Goal: Check status: Check status

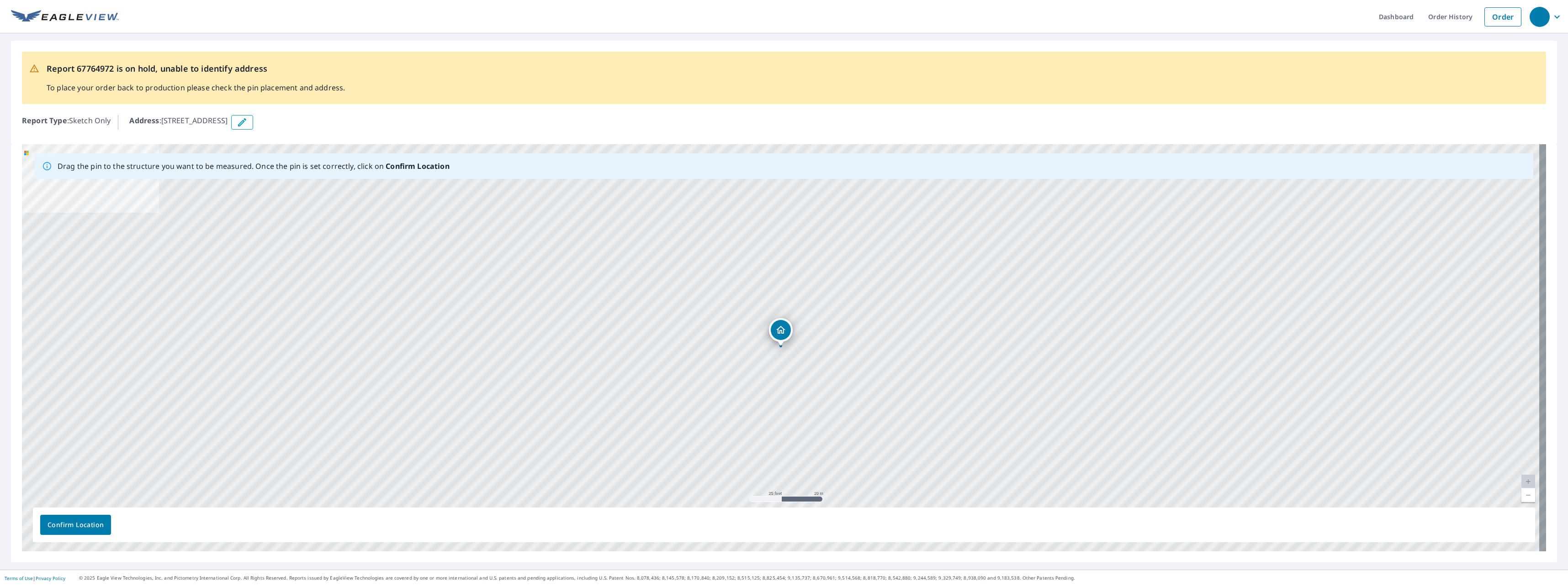
click at [77, 527] on span "Confirm Location" at bounding box center [75, 525] width 56 height 12
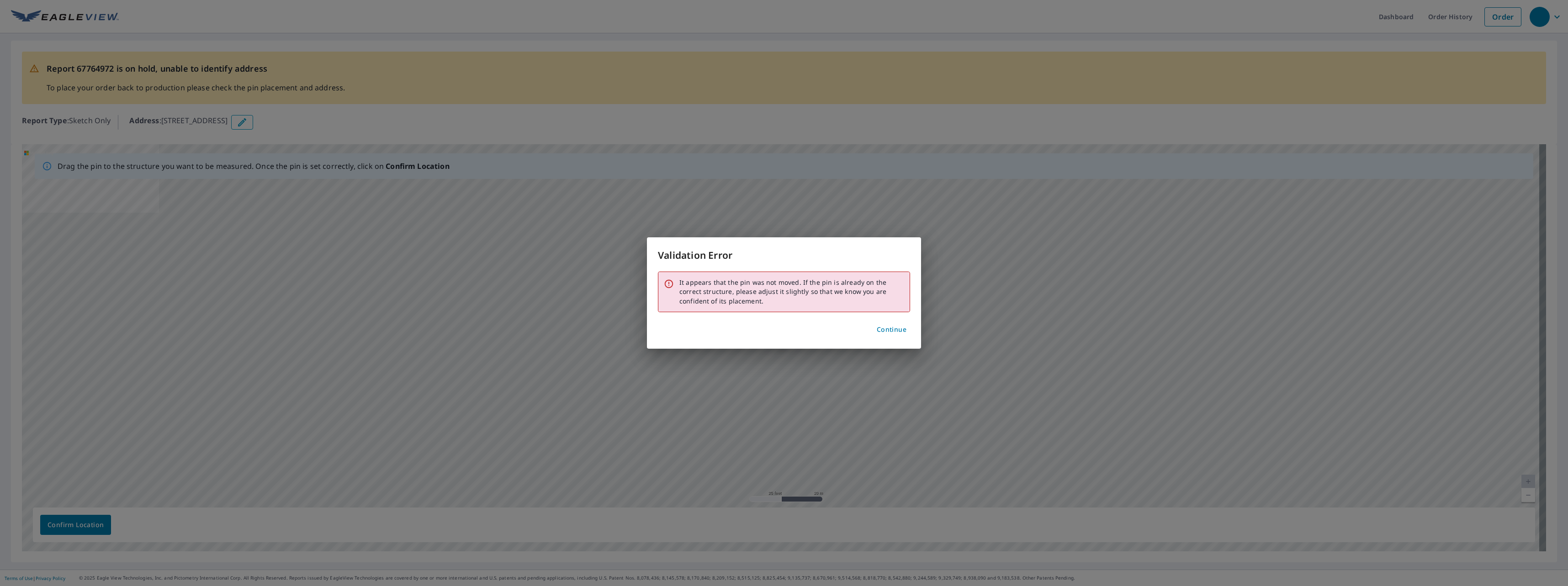
click at [887, 331] on span "Continue" at bounding box center [891, 329] width 29 height 12
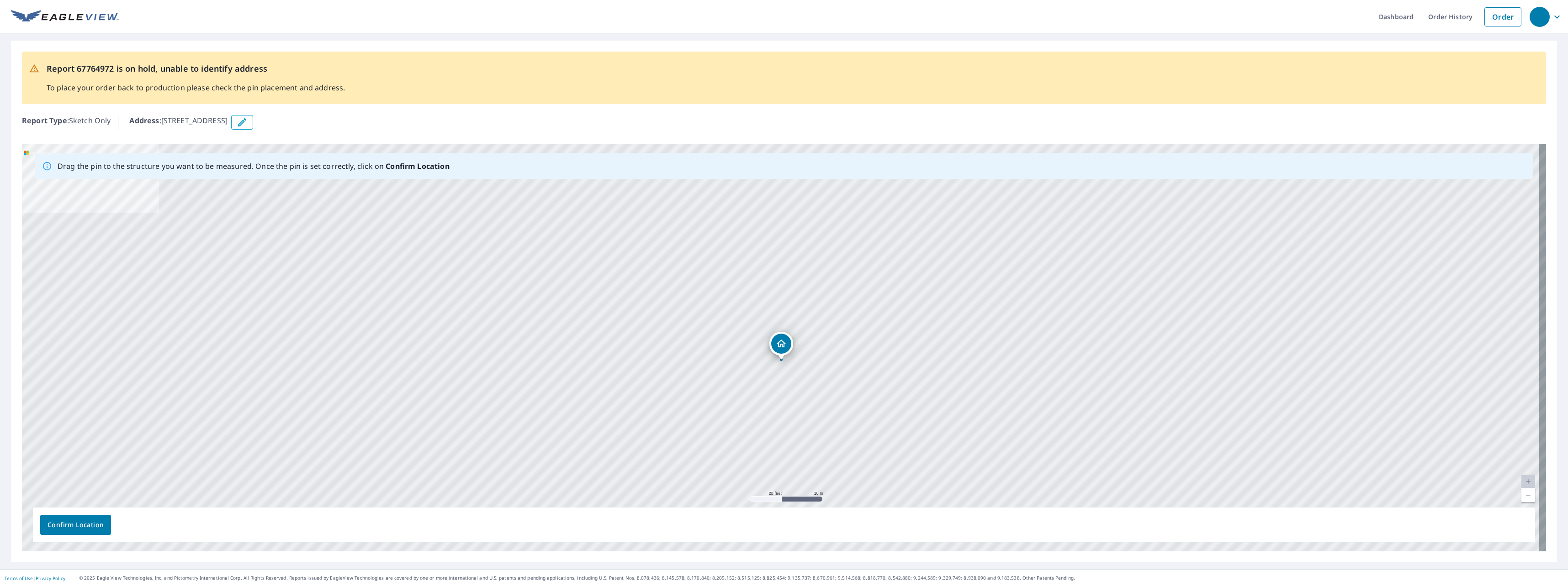
drag, startPoint x: 780, startPoint y: 332, endPoint x: 780, endPoint y: 346, distance: 14.0
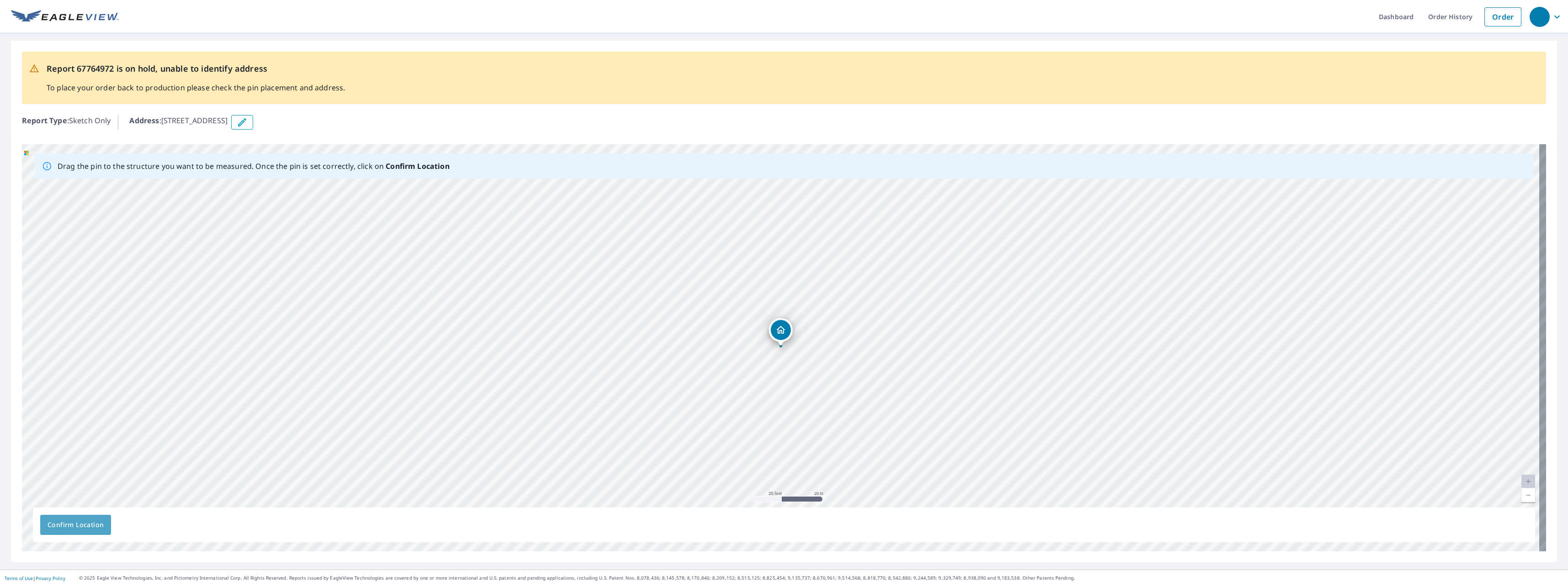
click at [87, 524] on span "Confirm Location" at bounding box center [75, 525] width 56 height 12
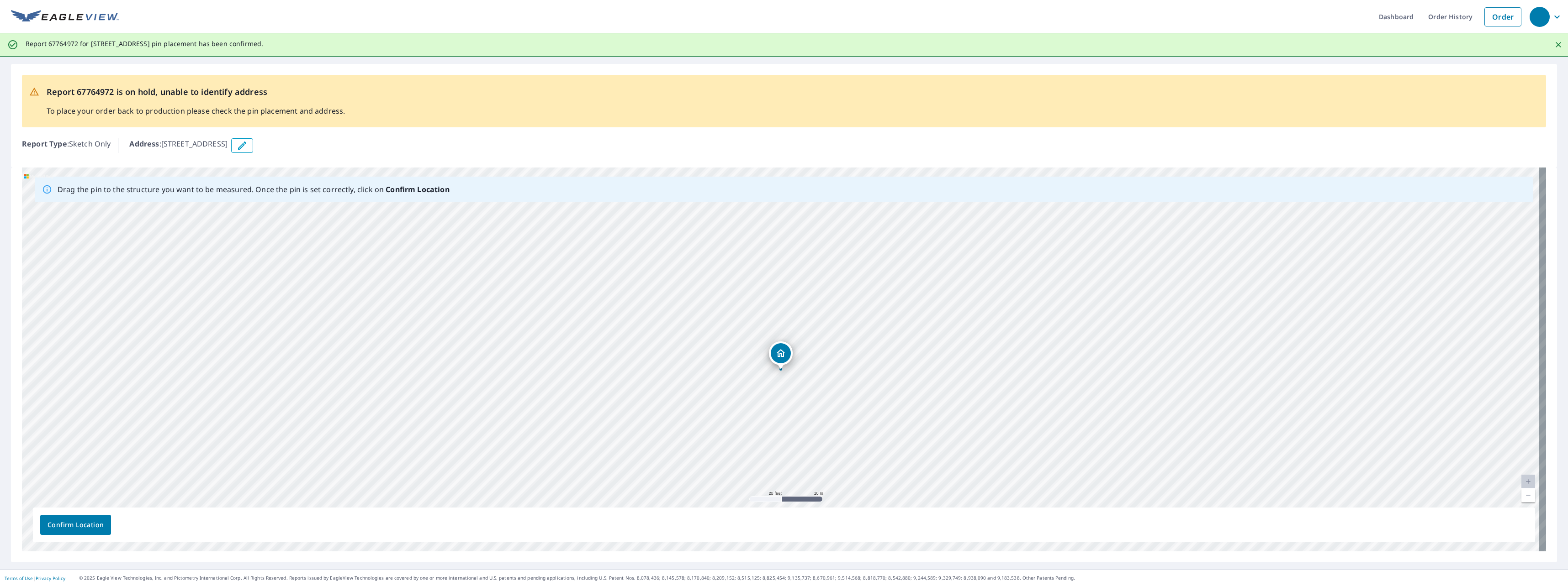
click at [97, 527] on span "Confirm Location" at bounding box center [75, 525] width 56 height 12
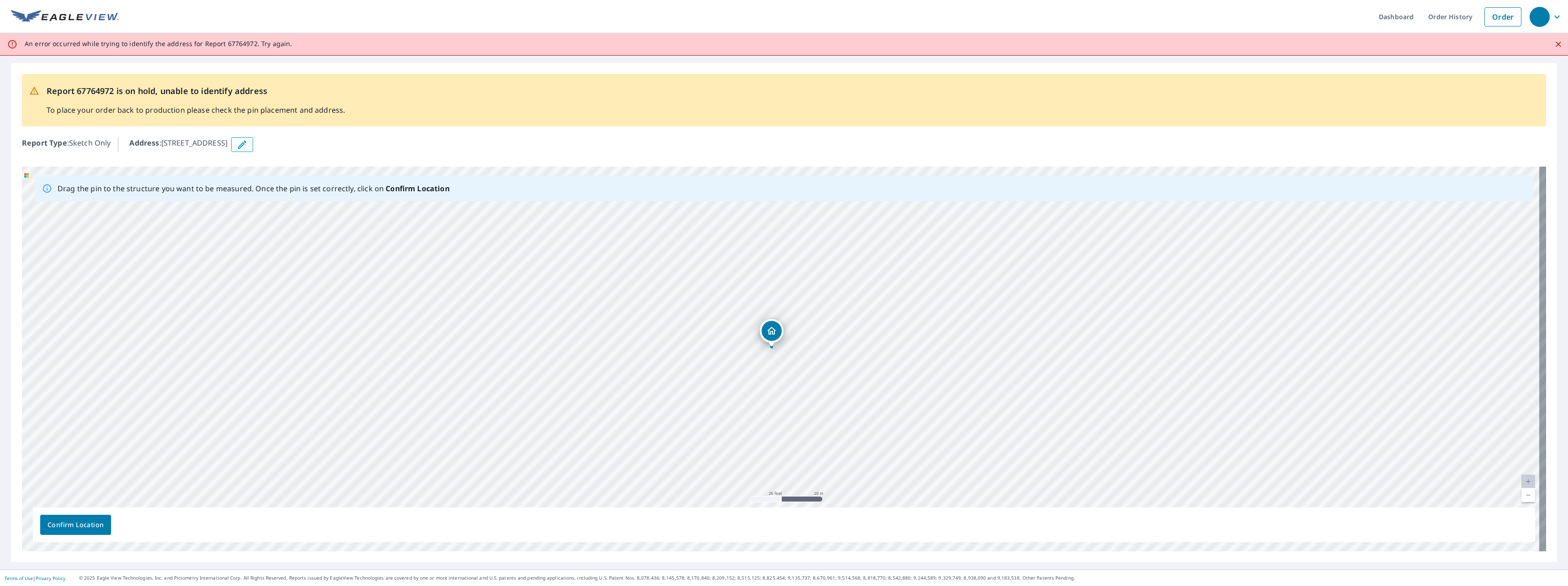
drag, startPoint x: 780, startPoint y: 343, endPoint x: 771, endPoint y: 333, distance: 13.5
click at [771, 333] on div "[STREET_ADDRESS]" at bounding box center [784, 359] width 1524 height 384
drag, startPoint x: 781, startPoint y: 341, endPoint x: 799, endPoint y: 346, distance: 18.7
click at [799, 346] on div "[STREET_ADDRESS]" at bounding box center [784, 359] width 1524 height 384
click at [98, 528] on span "Confirm Location" at bounding box center [75, 525] width 56 height 12
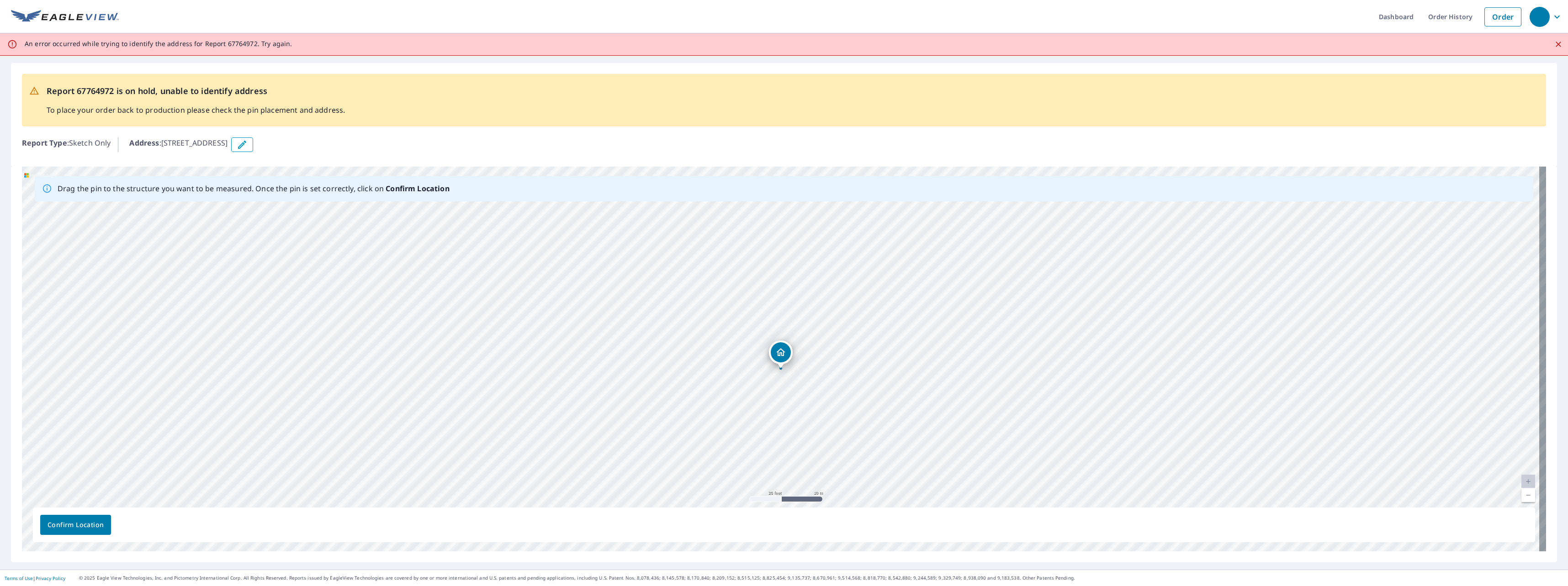
click at [248, 148] on icon "button" at bounding box center [242, 145] width 11 height 11
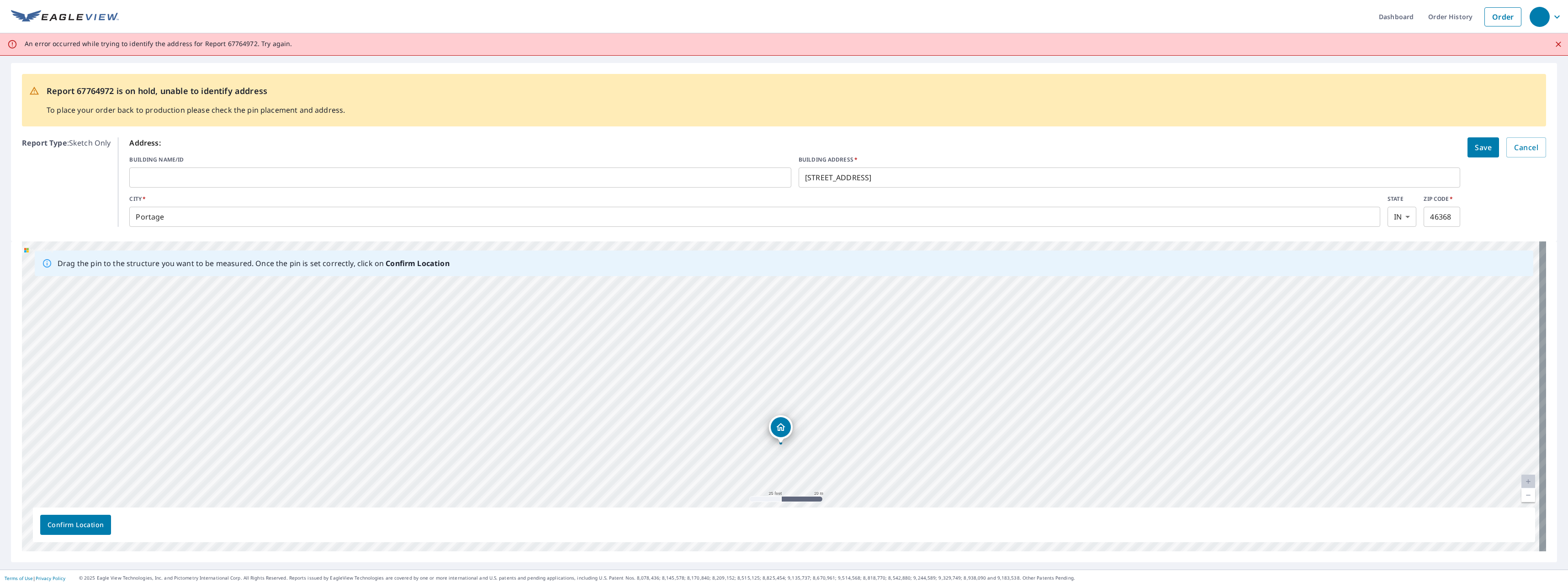
click at [1477, 151] on span "Save" at bounding box center [1483, 147] width 17 height 12
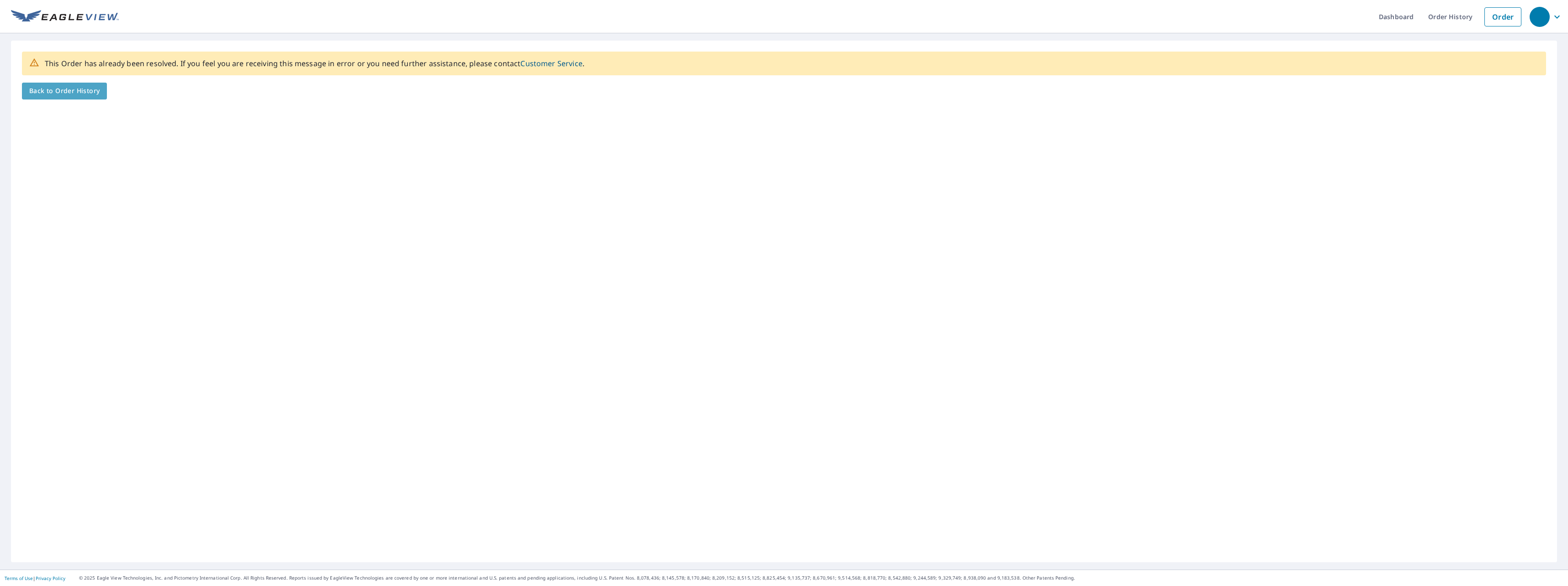
click at [89, 94] on span "Back to Order History" at bounding box center [64, 91] width 70 height 12
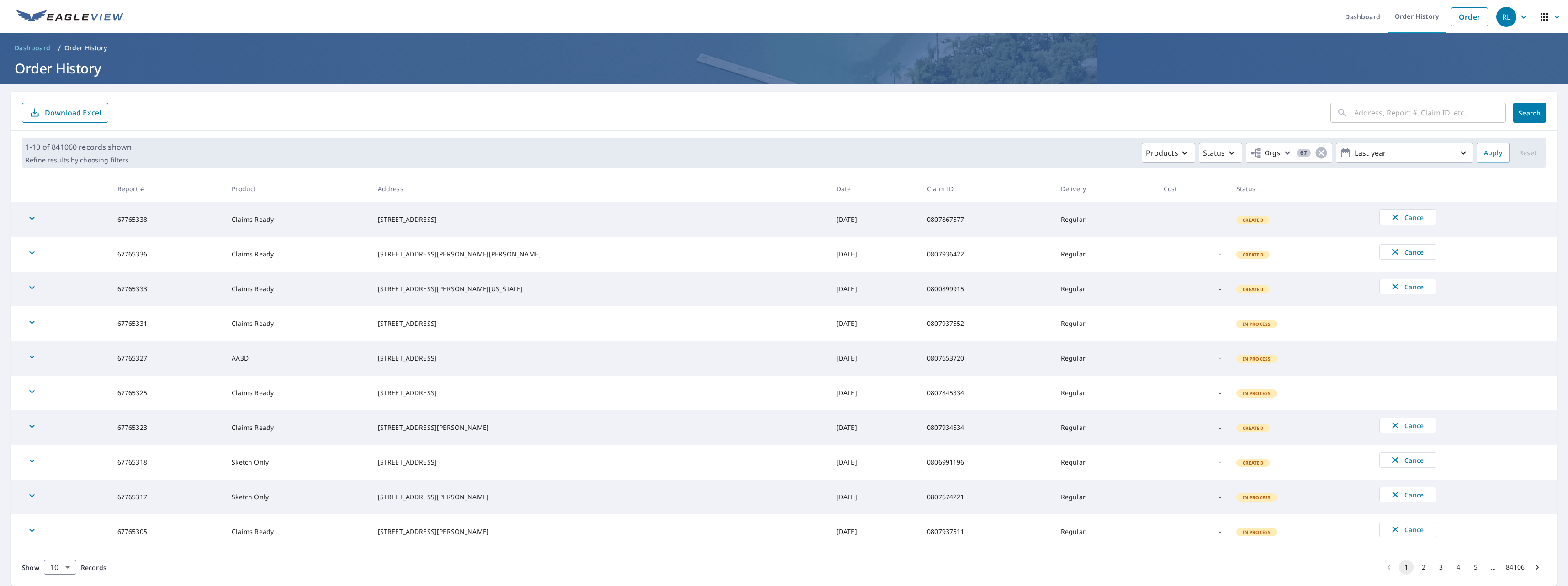
click at [1410, 116] on input "text" at bounding box center [1429, 113] width 152 height 26
click at [1363, 112] on input "text" at bounding box center [1429, 113] width 152 height 26
paste input "0799640635"
type input "0799640635"
click button "Search" at bounding box center [1529, 113] width 33 height 20
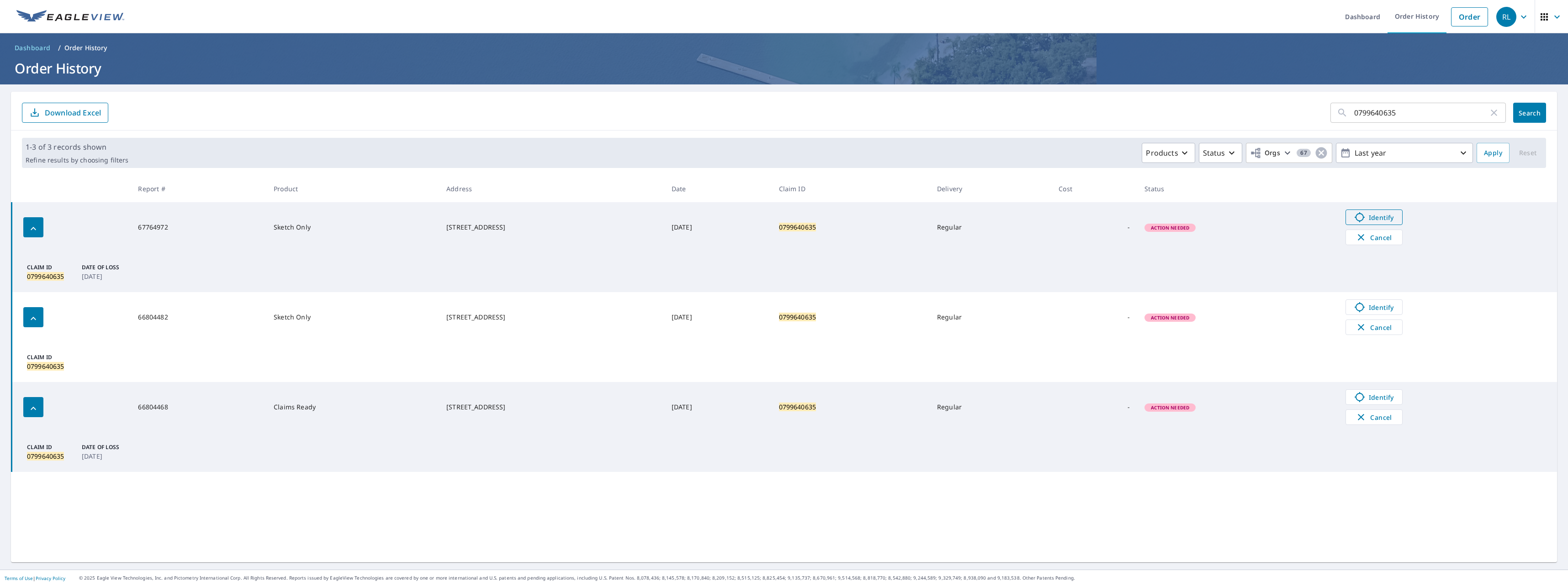
click at [1378, 216] on span "Identify" at bounding box center [1373, 218] width 45 height 11
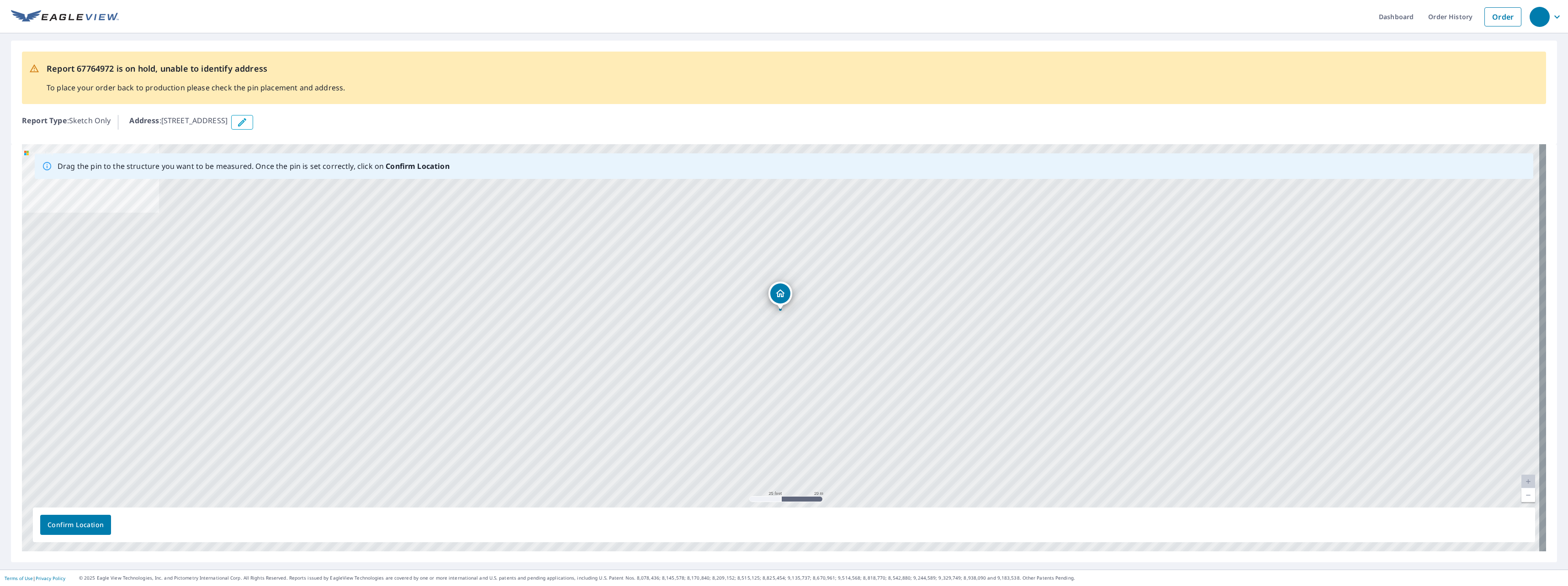
drag, startPoint x: 776, startPoint y: 332, endPoint x: 776, endPoint y: 296, distance: 36.0
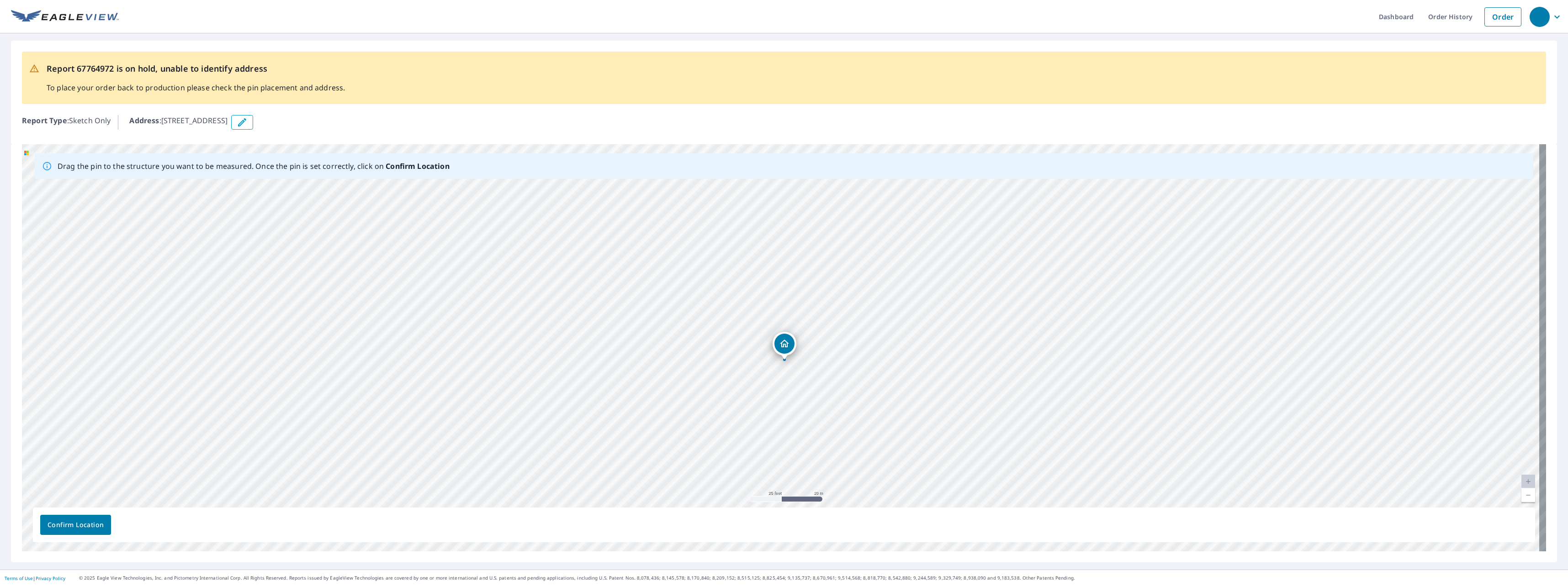
drag, startPoint x: 779, startPoint y: 329, endPoint x: 783, endPoint y: 344, distance: 15.5
click at [783, 344] on div "[STREET_ADDRESS]" at bounding box center [784, 347] width 1524 height 408
click at [75, 522] on span "Confirm Location" at bounding box center [75, 525] width 56 height 12
